Goal: Task Accomplishment & Management: Complete application form

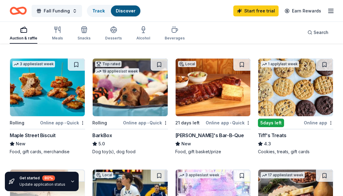
scroll to position [186, 0]
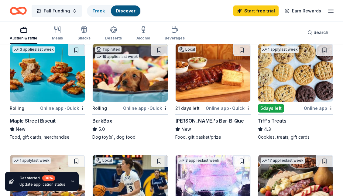
click at [297, 68] on img at bounding box center [296, 73] width 75 height 58
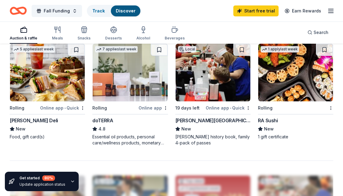
scroll to position [526, 0]
click at [54, 66] on img at bounding box center [47, 73] width 75 height 58
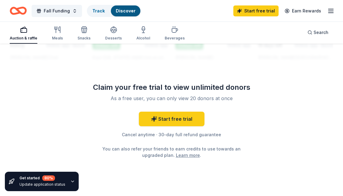
scroll to position [713, 0]
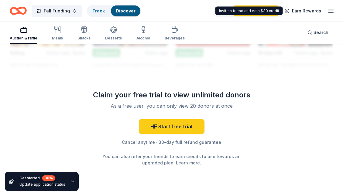
click at [329, 10] on icon "button" at bounding box center [331, 10] width 7 height 7
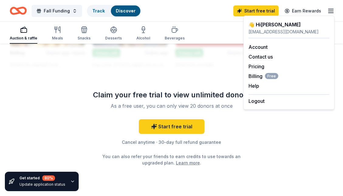
click at [270, 31] on div "reynoldseaglespto@gmail.com" at bounding box center [289, 31] width 81 height 7
click at [210, 69] on div at bounding box center [172, 22] width 324 height 97
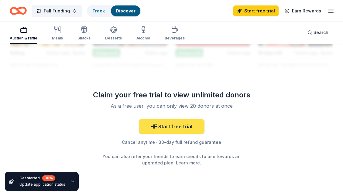
click at [166, 129] on link "Start free trial" at bounding box center [172, 127] width 66 height 15
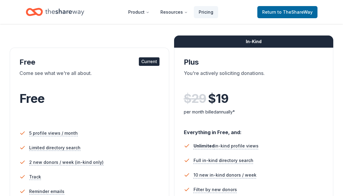
scroll to position [67, 0]
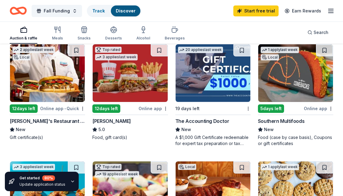
scroll to position [3, 0]
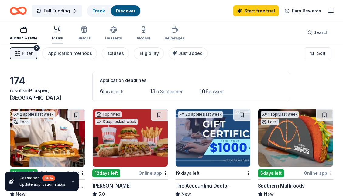
click at [60, 31] on icon "button" at bounding box center [60, 30] width 2 height 6
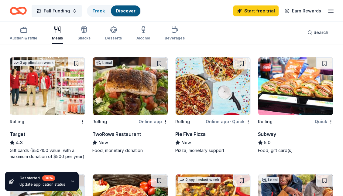
scroll to position [283, 0]
click at [292, 94] on img at bounding box center [296, 86] width 75 height 58
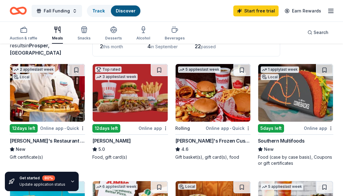
scroll to position [92, 0]
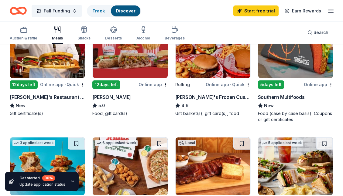
click at [225, 71] on img at bounding box center [213, 49] width 75 height 58
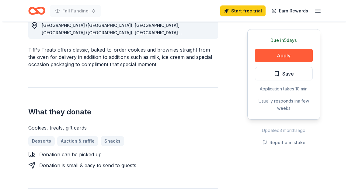
scroll to position [213, 0]
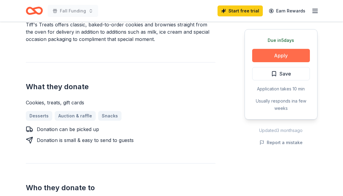
click at [279, 58] on button "Apply" at bounding box center [281, 55] width 58 height 13
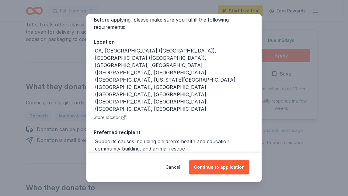
scroll to position [61, 0]
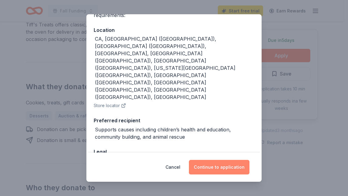
click at [231, 171] on button "Continue to application" at bounding box center [219, 167] width 61 height 15
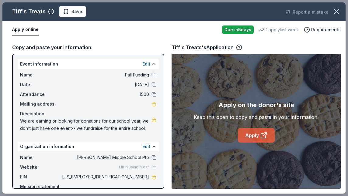
click at [252, 135] on link "Apply" at bounding box center [256, 135] width 37 height 15
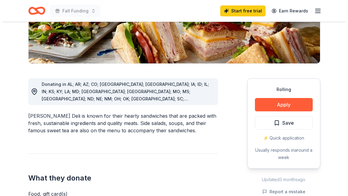
scroll to position [130, 0]
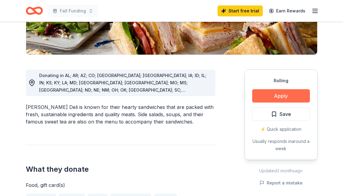
click at [272, 95] on button "Apply" at bounding box center [281, 95] width 58 height 13
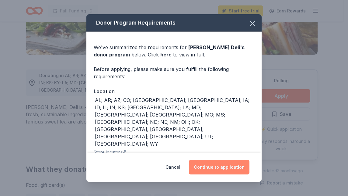
click at [221, 169] on button "Continue to application" at bounding box center [219, 167] width 61 height 15
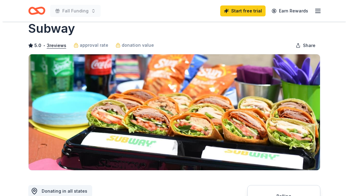
scroll to position [86, 0]
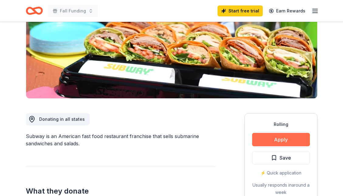
click at [269, 141] on button "Apply" at bounding box center [281, 139] width 58 height 13
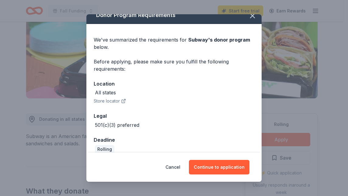
scroll to position [16, 0]
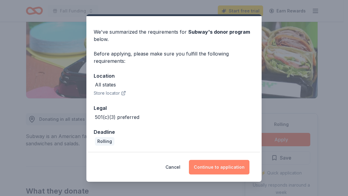
click at [228, 168] on button "Continue to application" at bounding box center [219, 167] width 61 height 15
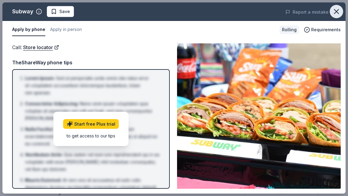
click at [337, 10] on icon "button" at bounding box center [336, 11] width 9 height 9
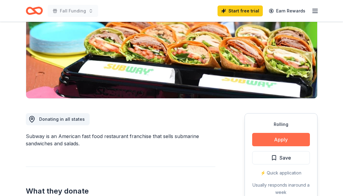
click at [268, 137] on button "Apply" at bounding box center [281, 139] width 58 height 13
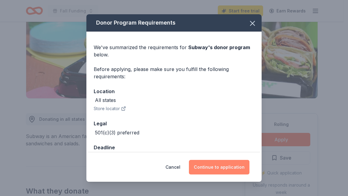
click at [218, 170] on button "Continue to application" at bounding box center [219, 167] width 61 height 15
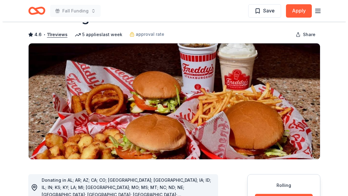
scroll to position [149, 0]
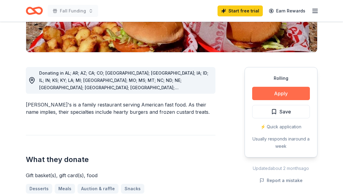
click at [274, 87] on button "Apply" at bounding box center [281, 93] width 58 height 13
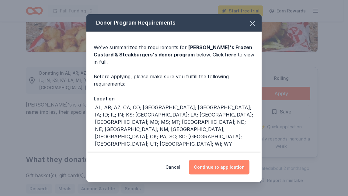
click at [225, 170] on button "Continue to application" at bounding box center [219, 167] width 61 height 15
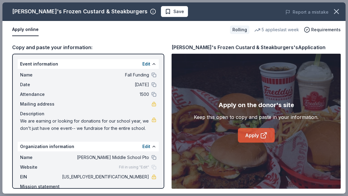
click at [255, 133] on link "Apply" at bounding box center [256, 135] width 37 height 15
